Goal: Information Seeking & Learning: Check status

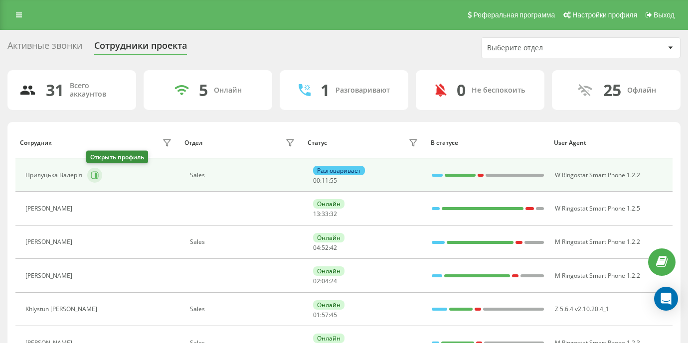
click at [95, 176] on icon at bounding box center [96, 175] width 2 height 5
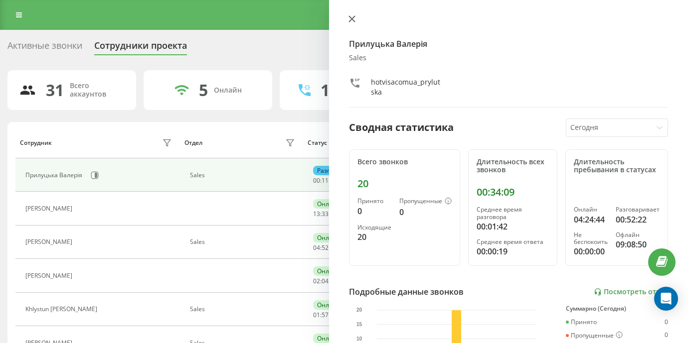
click at [353, 21] on icon at bounding box center [351, 18] width 7 height 7
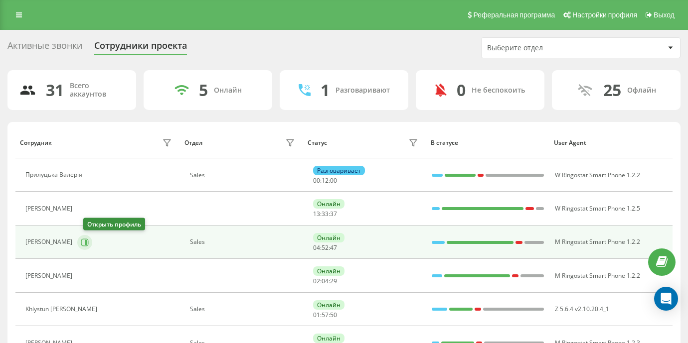
click at [87, 242] on icon at bounding box center [86, 242] width 2 height 5
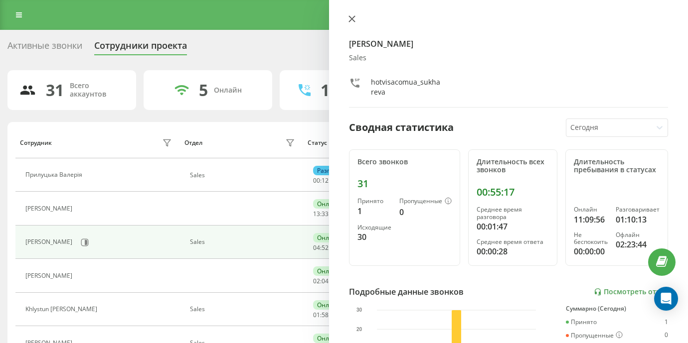
click at [351, 19] on icon at bounding box center [352, 19] width 6 height 6
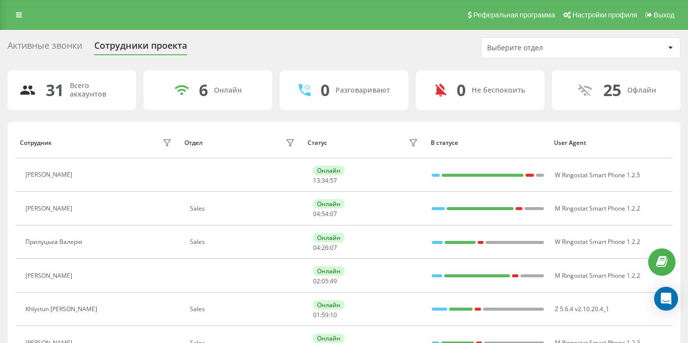
click at [86, 176] on icon at bounding box center [84, 175] width 2 height 5
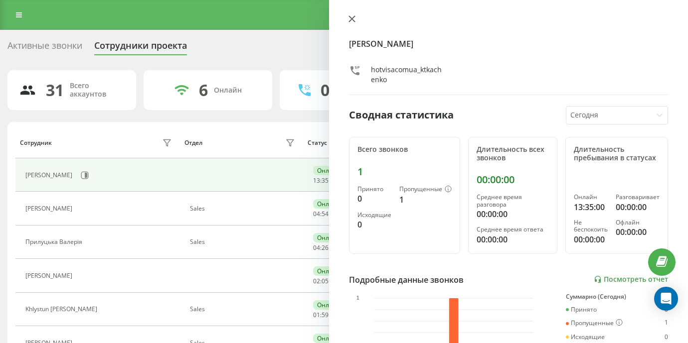
click at [354, 23] on button at bounding box center [351, 19] width 13 height 9
